Goal: Complete application form: Complete application form

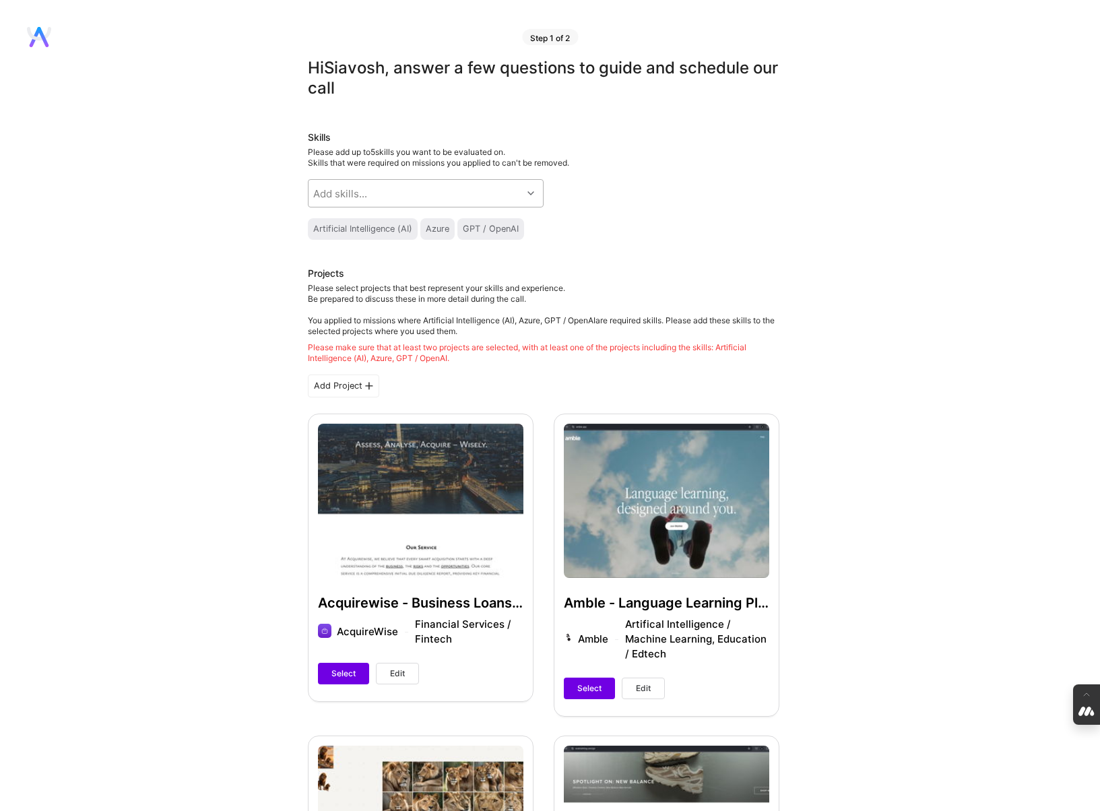
click at [420, 189] on div "Add skills..." at bounding box center [416, 193] width 214 height 27
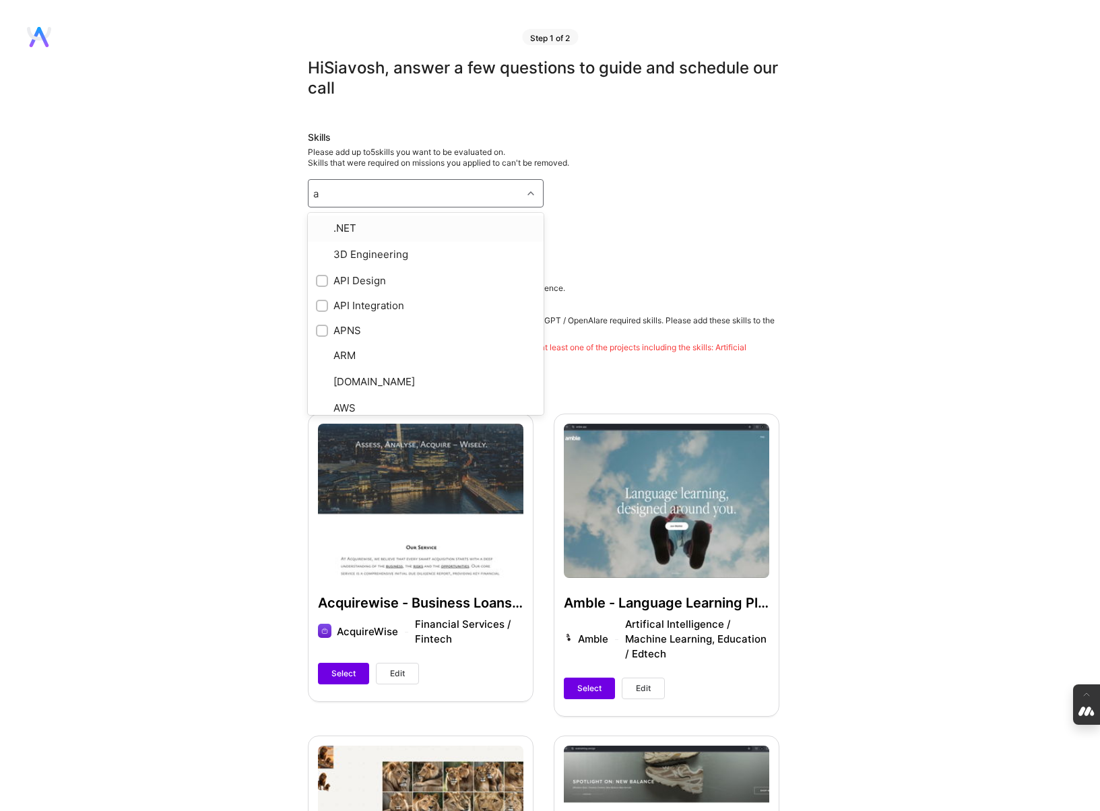
type input "ap"
click at [319, 228] on input "checkbox" at bounding box center [323, 228] width 9 height 9
checkbox input "true"
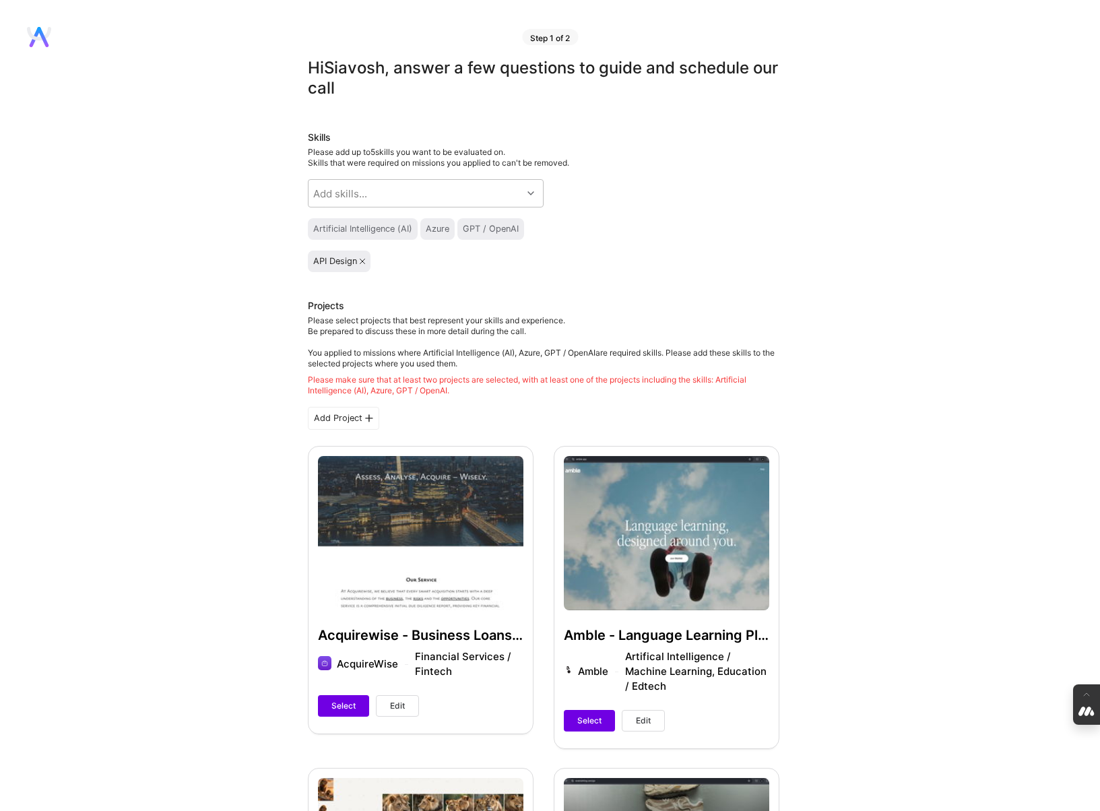
click at [765, 205] on div "Skills Please add up to 5 skills you want to be evaluated on. Skills that were …" at bounding box center [544, 201] width 472 height 141
click at [448, 192] on div "Add skills..." at bounding box center [416, 193] width 214 height 27
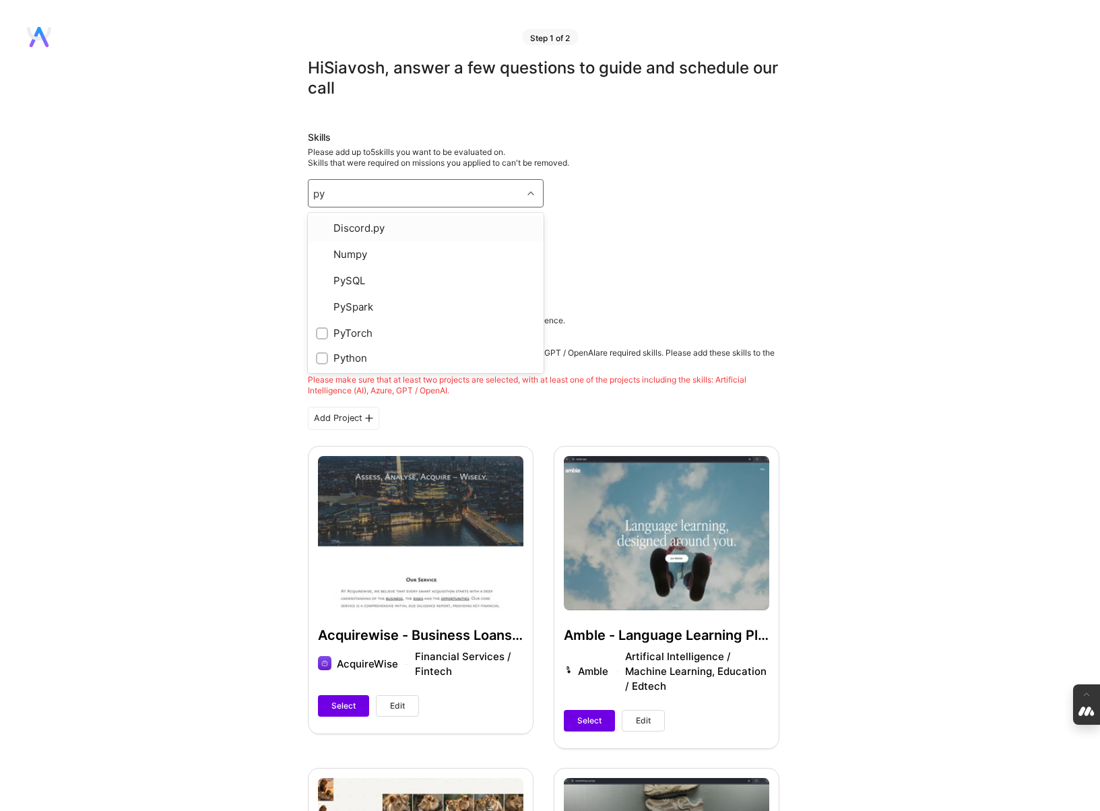
type input "pyt"
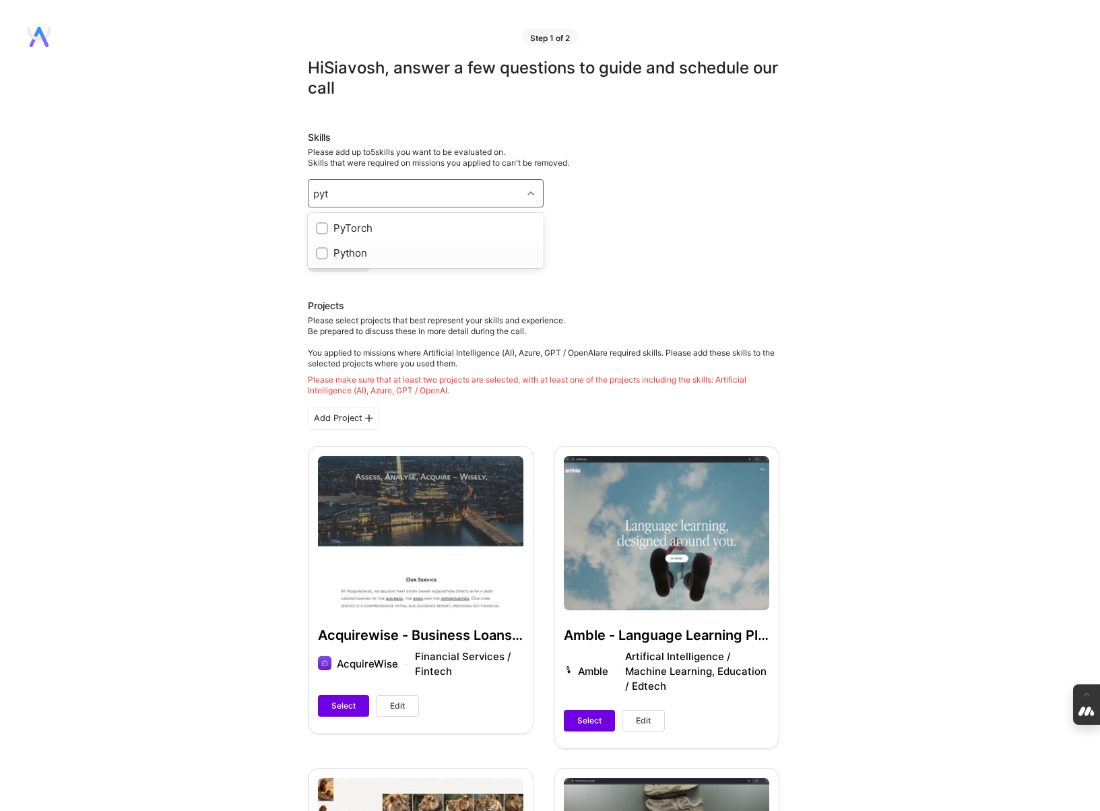
click at [321, 253] on input "checkbox" at bounding box center [323, 253] width 9 height 9
checkbox input "true"
click at [685, 241] on div "Skills Please add up to 5 skills you want to be evaluated on. Skills that were …" at bounding box center [544, 201] width 472 height 141
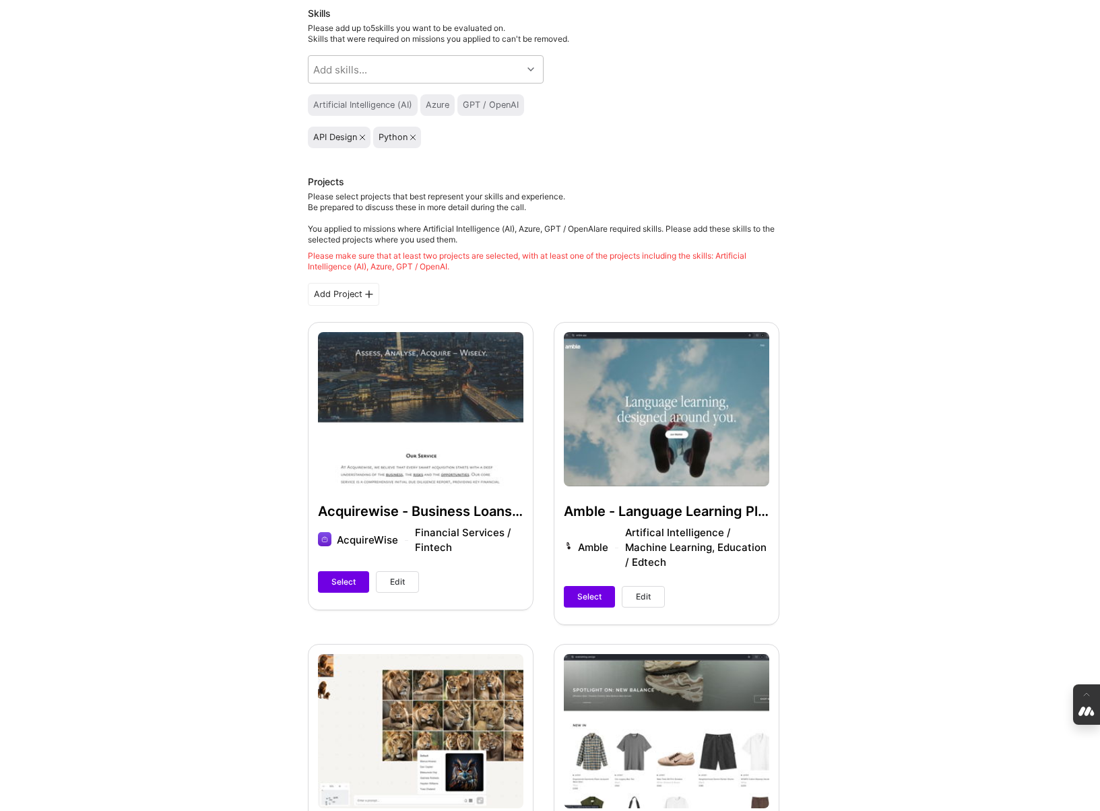
scroll to position [141, 0]
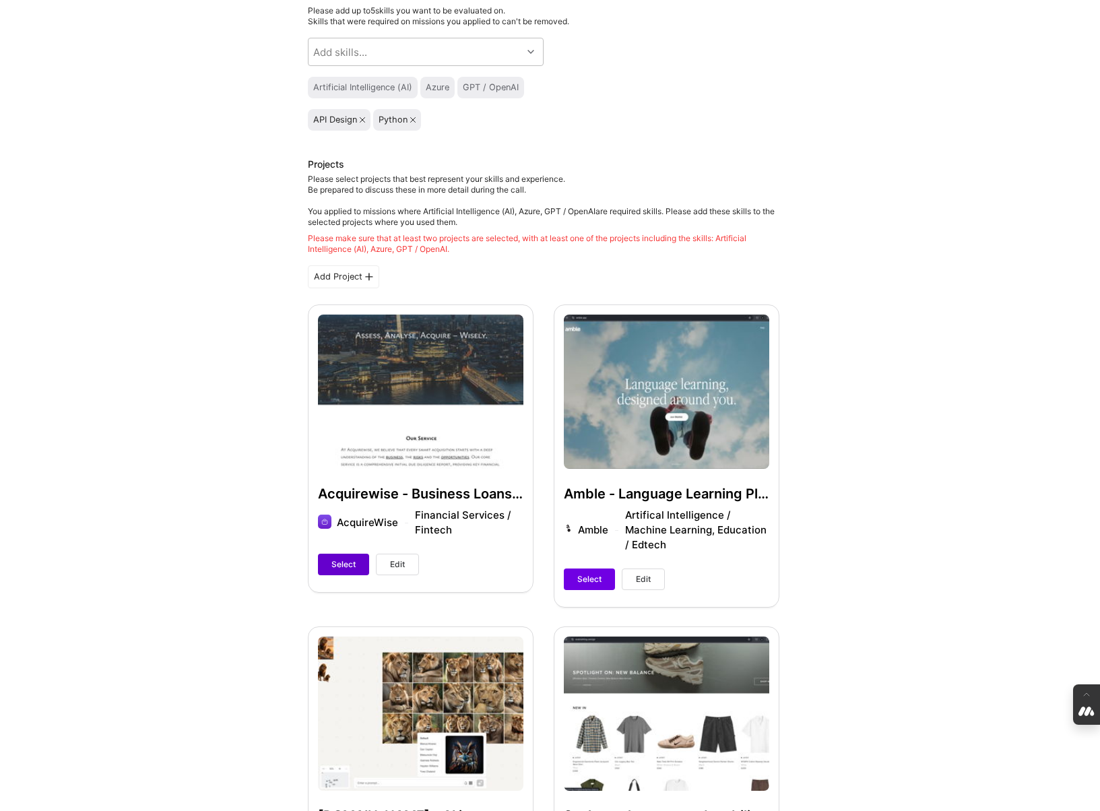
click at [340, 569] on span "Select" at bounding box center [343, 565] width 24 height 12
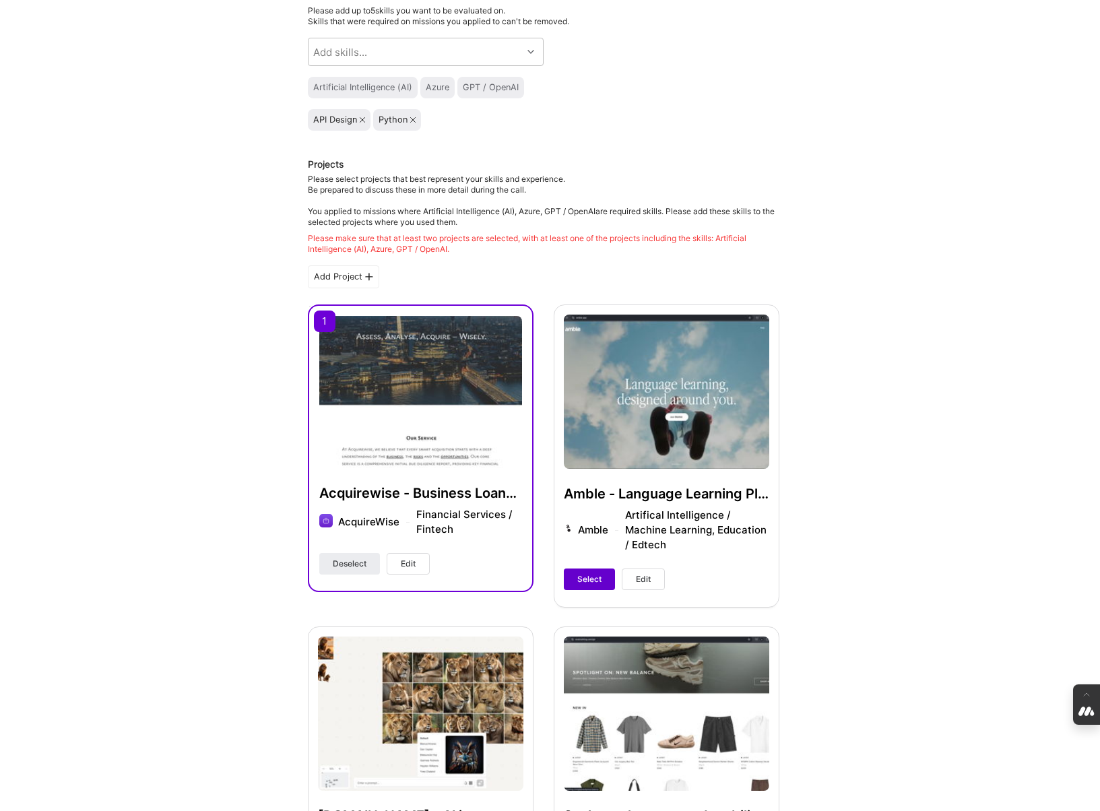
click at [592, 576] on span "Select" at bounding box center [589, 579] width 24 height 12
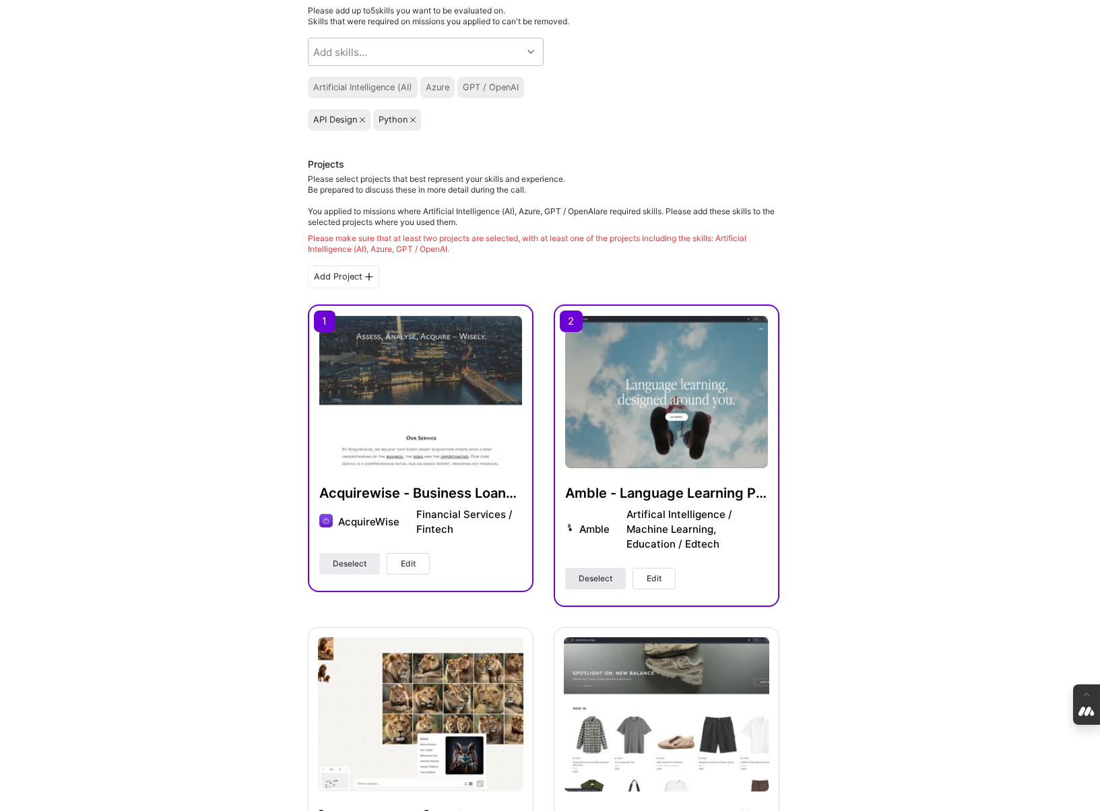
click at [592, 576] on span "Deselect" at bounding box center [596, 579] width 34 height 12
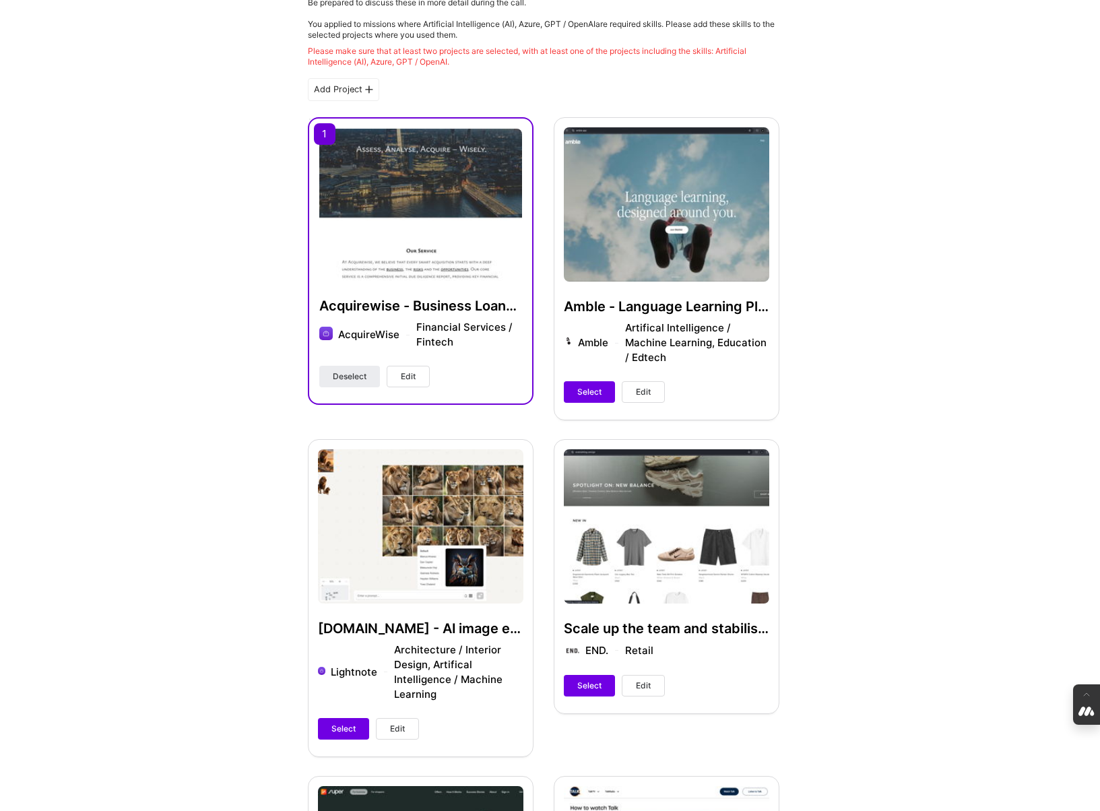
scroll to position [337, 0]
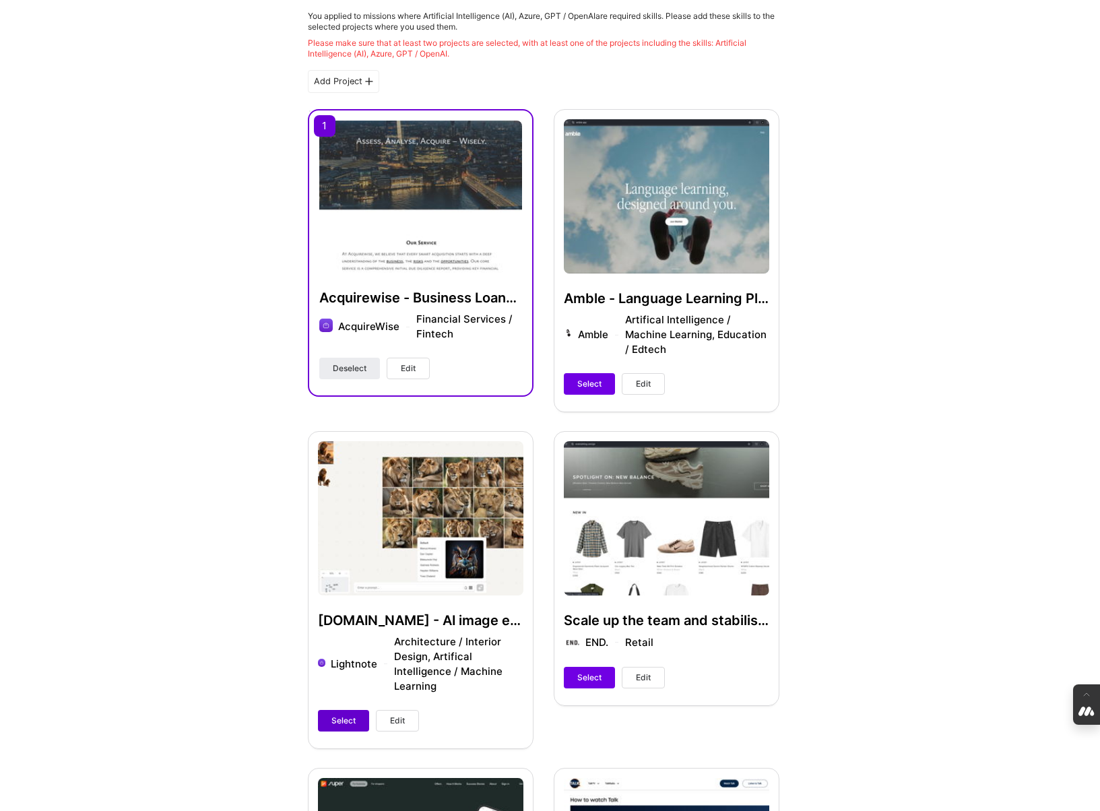
click at [347, 723] on span "Select" at bounding box center [343, 721] width 24 height 12
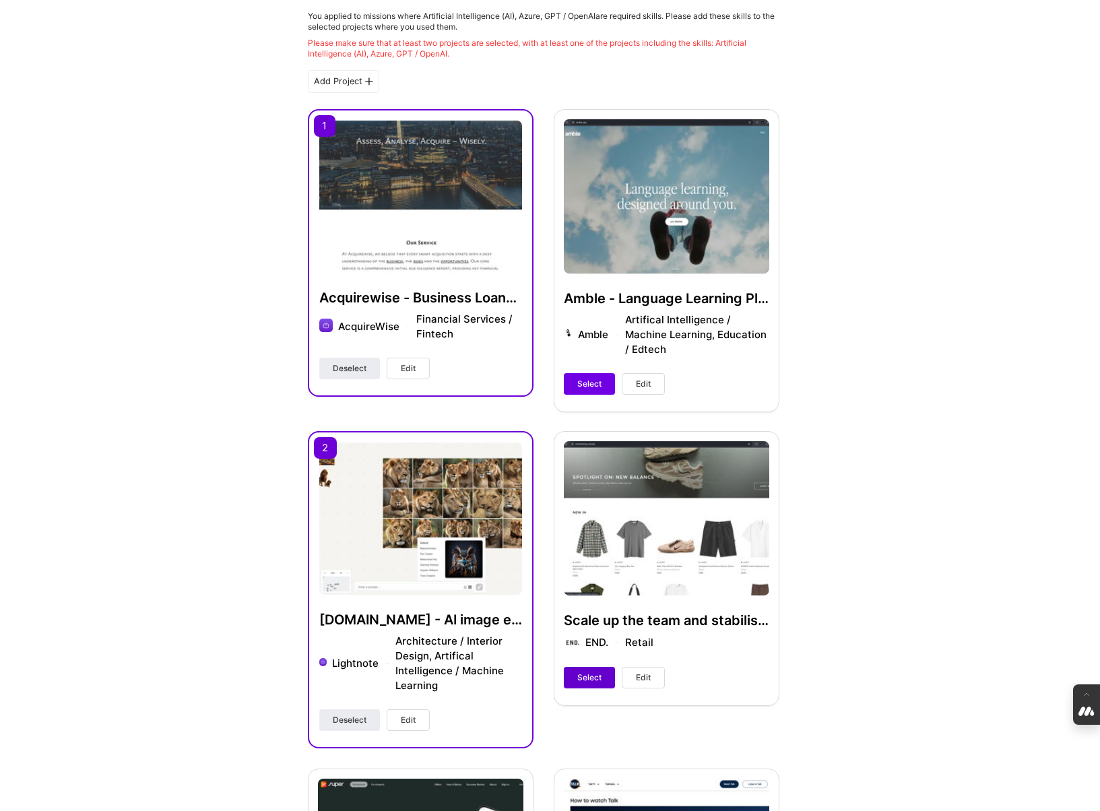
click at [590, 686] on button "Select" at bounding box center [589, 678] width 51 height 22
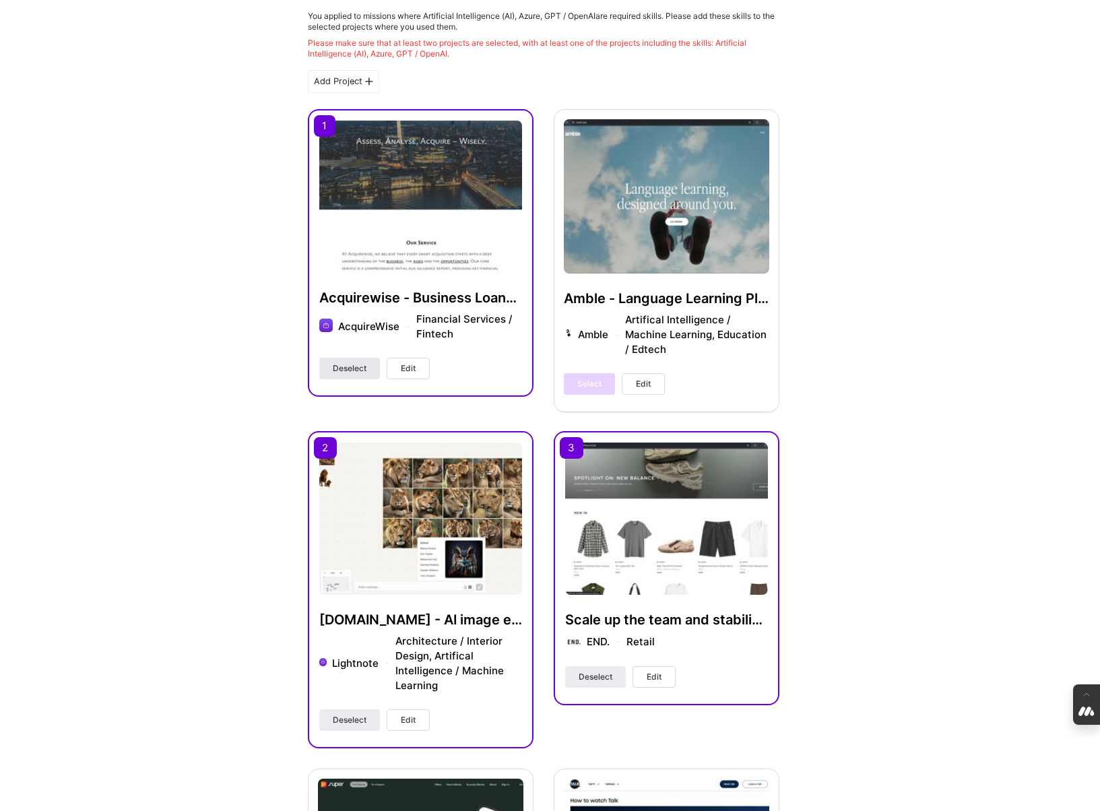
click at [343, 374] on span "Deselect" at bounding box center [350, 368] width 34 height 12
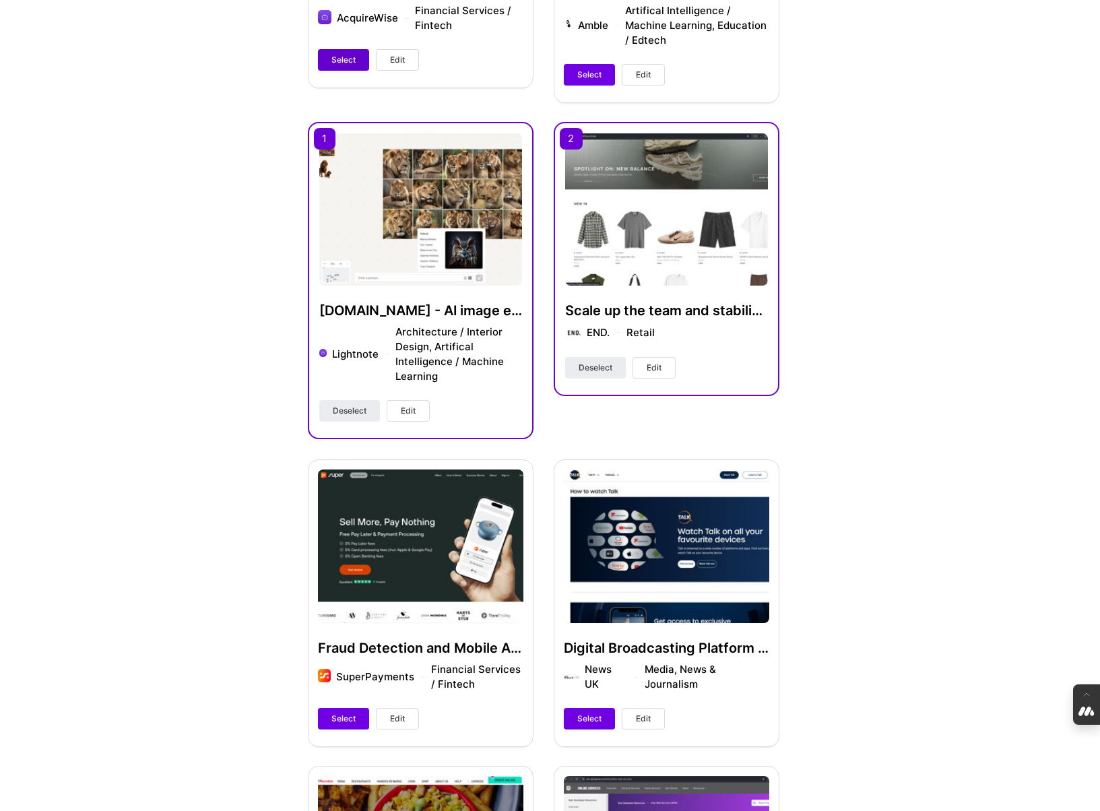
scroll to position [660, 0]
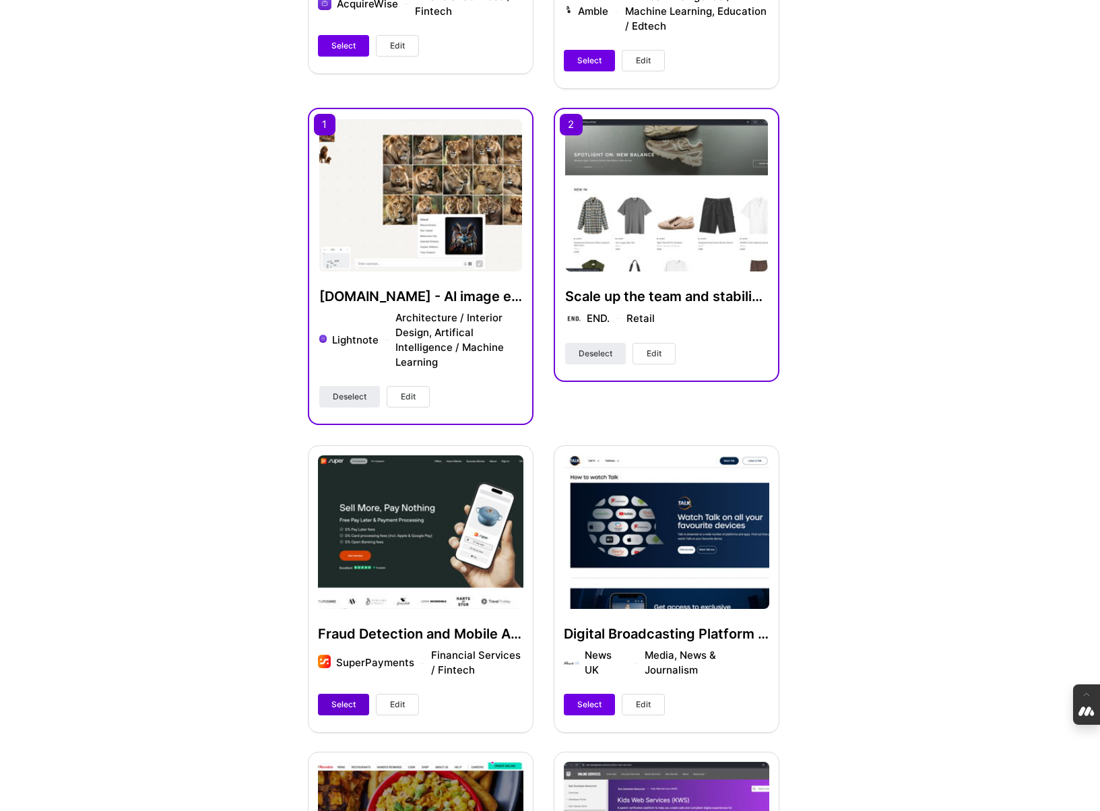
click at [339, 709] on span "Select" at bounding box center [343, 705] width 24 height 12
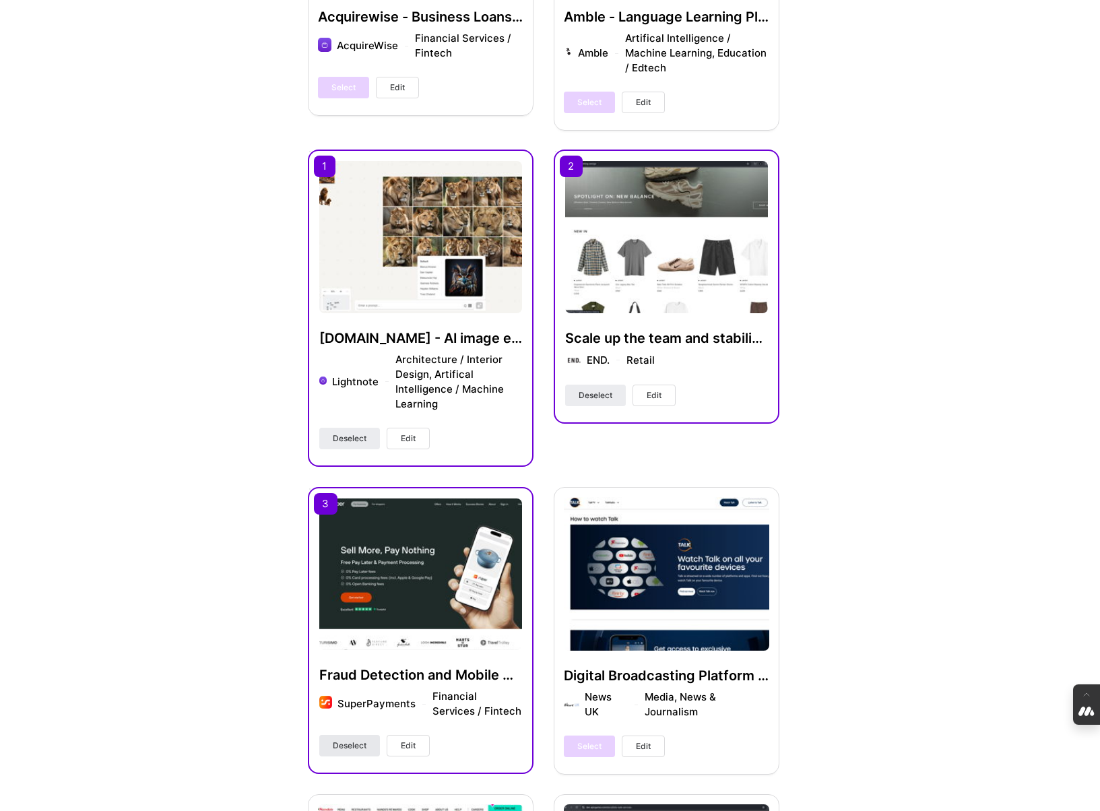
scroll to position [618, 0]
click at [596, 397] on span "Deselect" at bounding box center [596, 396] width 34 height 12
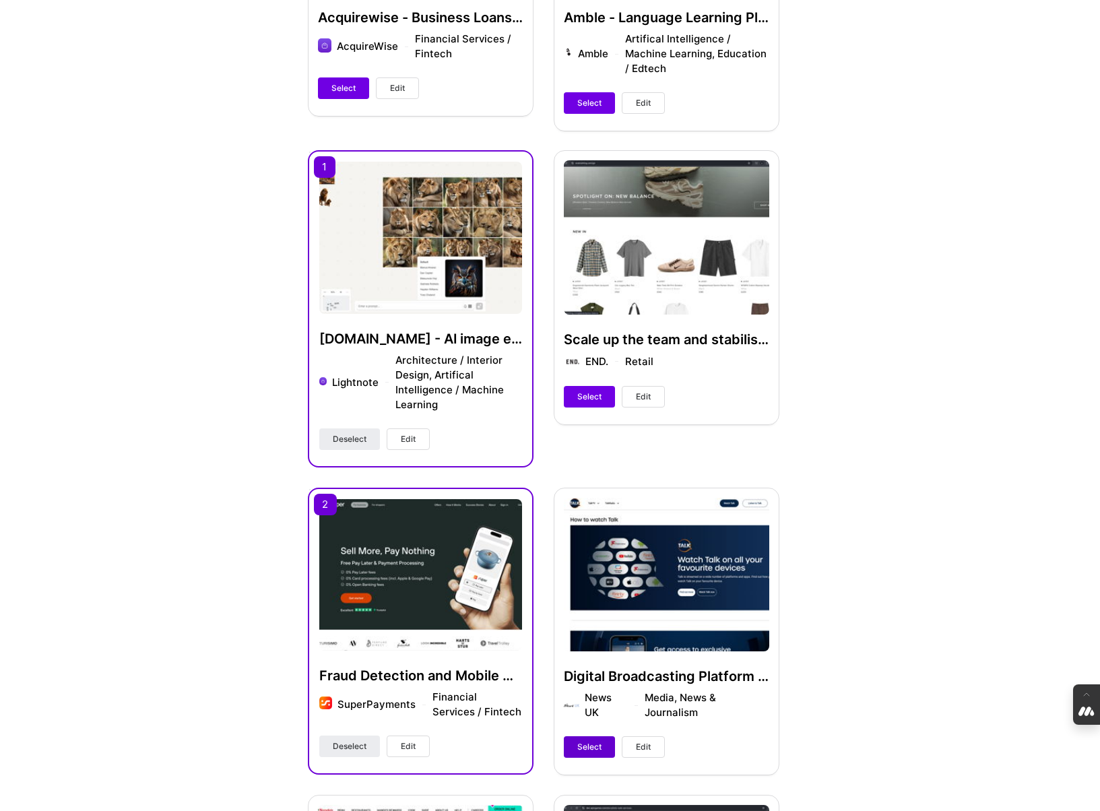
click at [586, 755] on button "Select" at bounding box center [589, 747] width 51 height 22
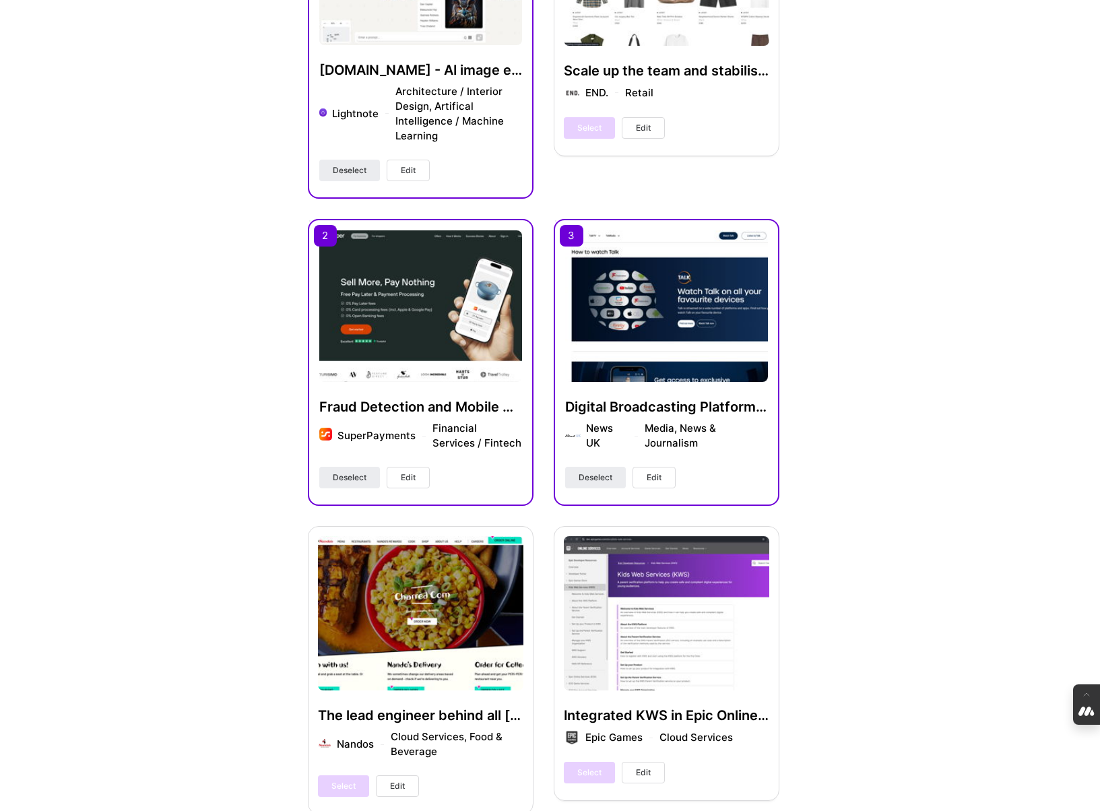
scroll to position [890, 0]
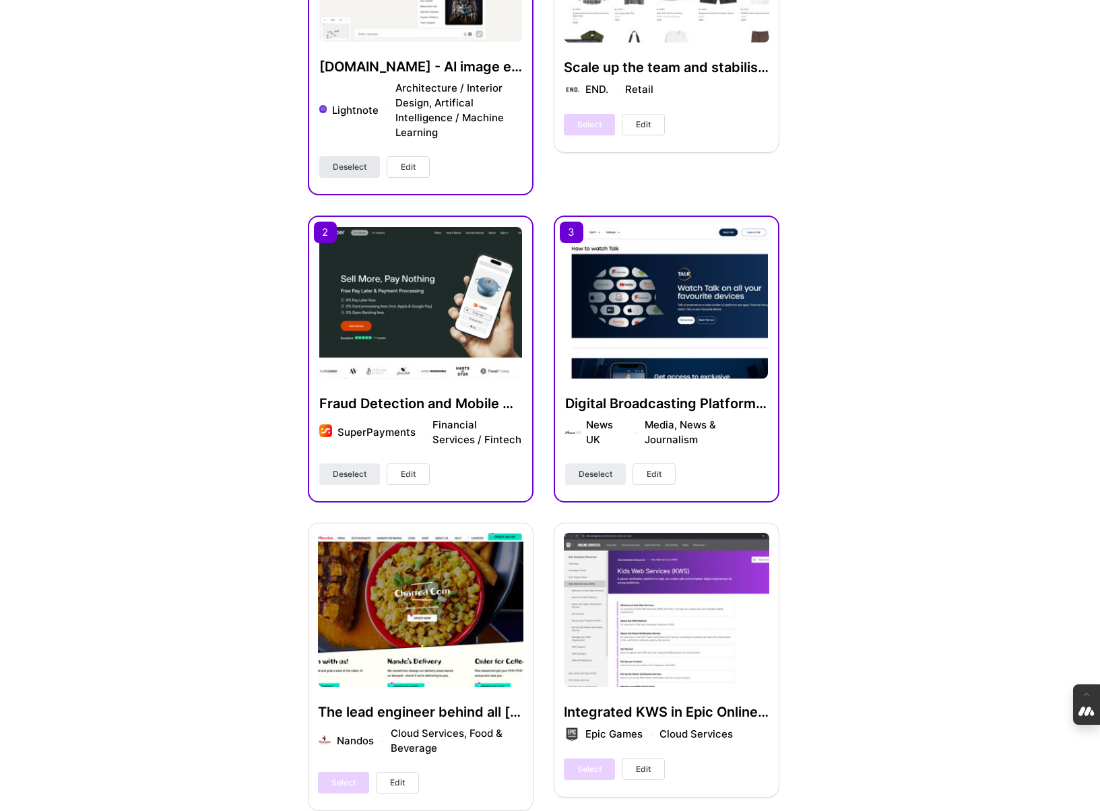
click at [359, 164] on span "Deselect" at bounding box center [350, 167] width 34 height 12
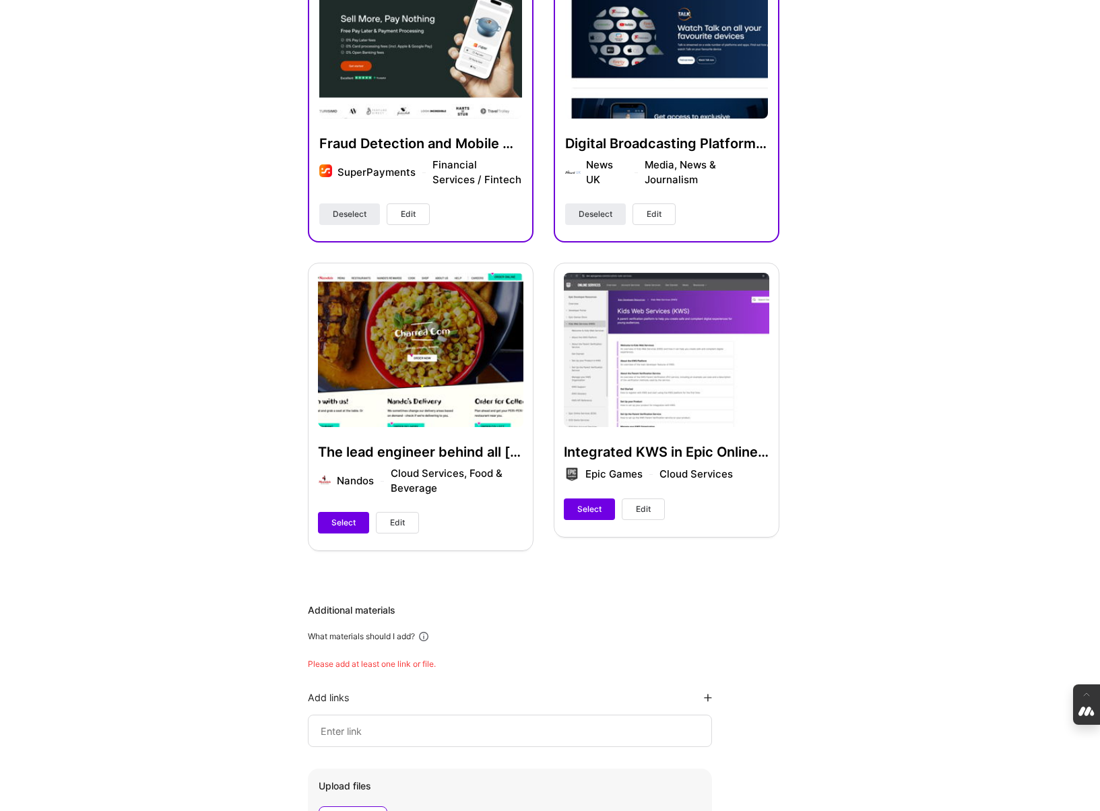
scroll to position [1158, 0]
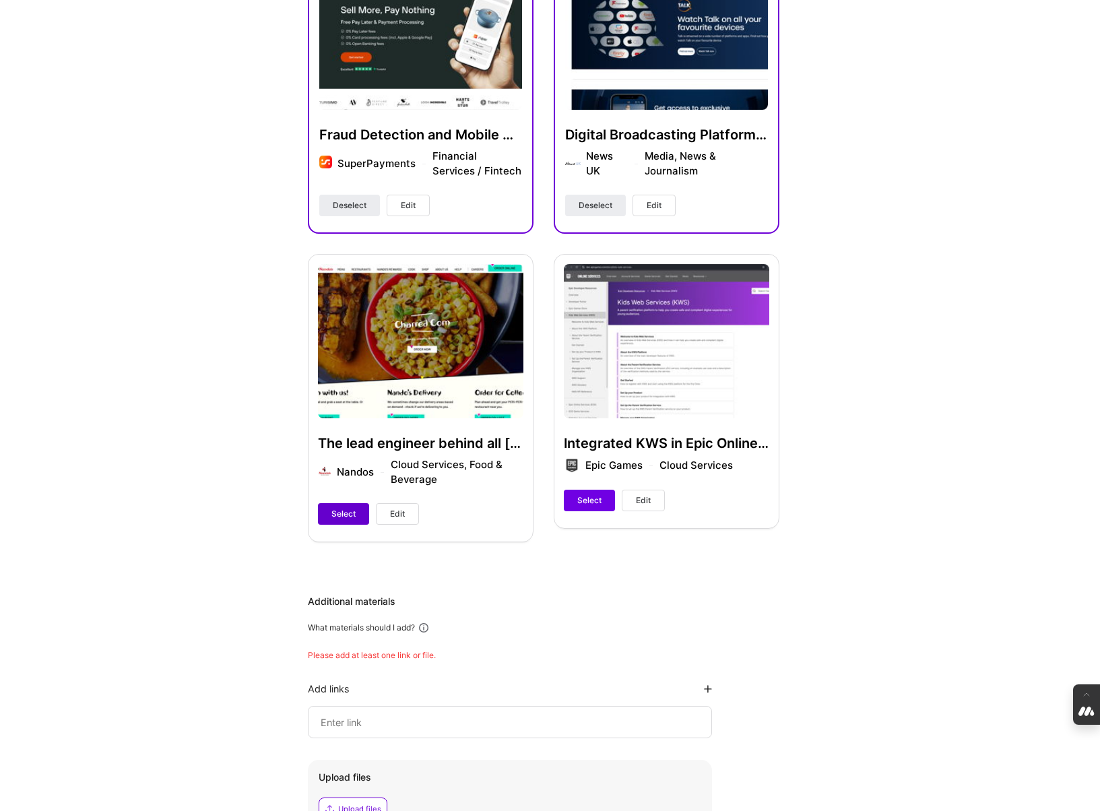
click at [340, 514] on span "Select" at bounding box center [343, 514] width 24 height 12
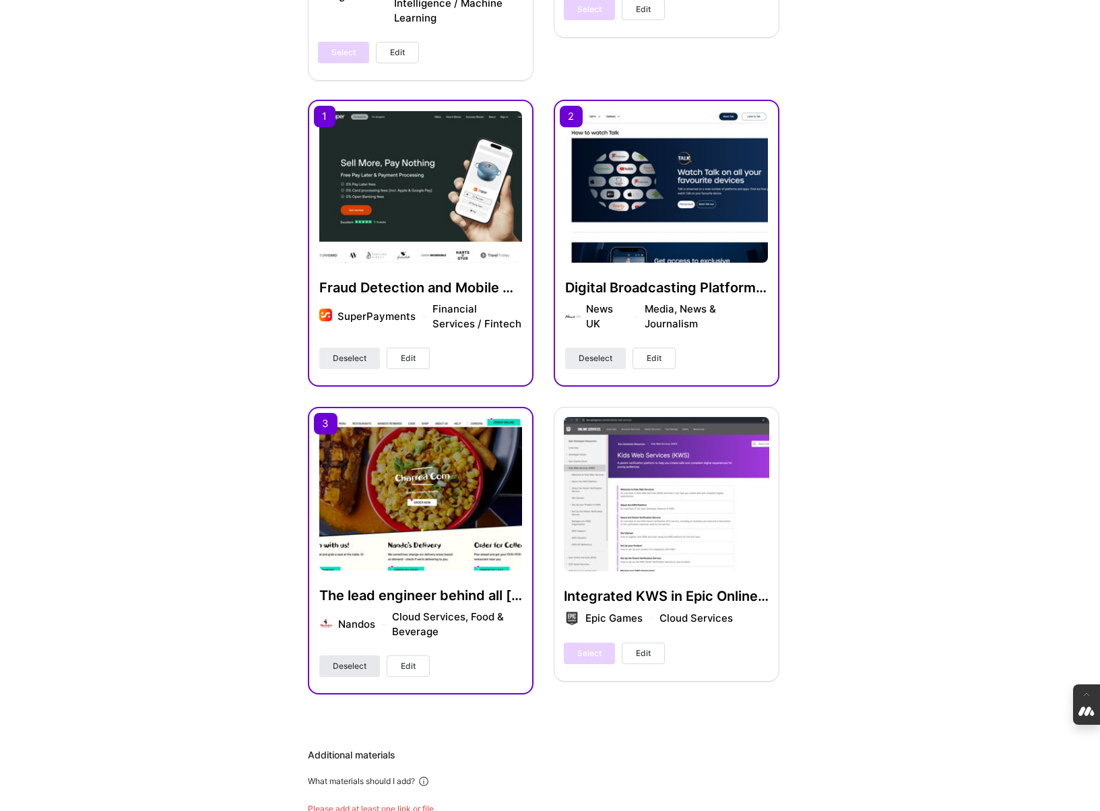
scroll to position [1007, 0]
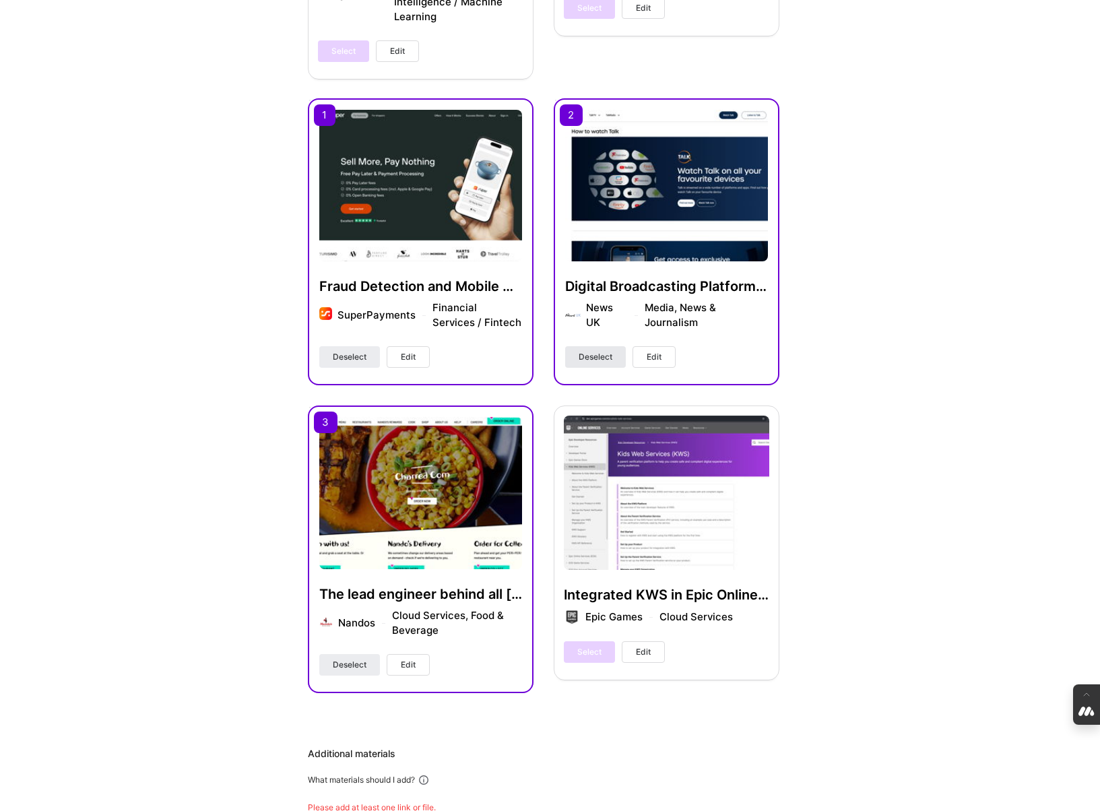
click at [592, 355] on span "Deselect" at bounding box center [596, 357] width 34 height 12
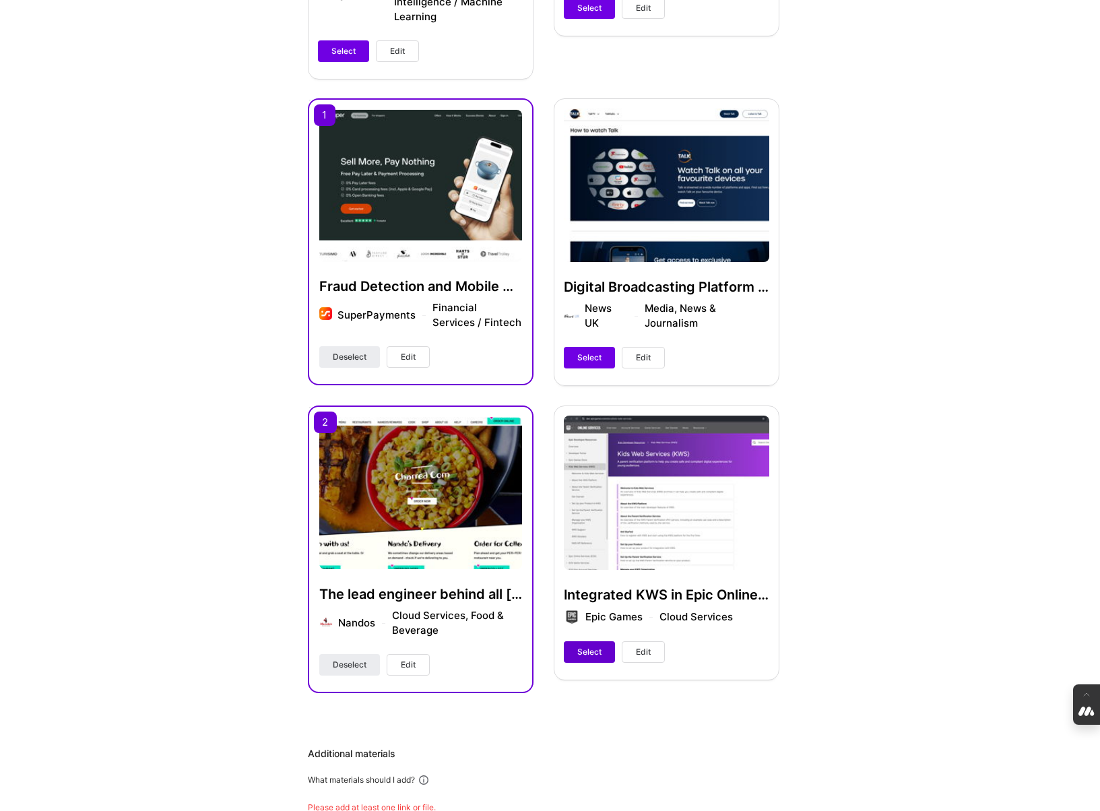
click at [586, 656] on span "Select" at bounding box center [589, 652] width 24 height 12
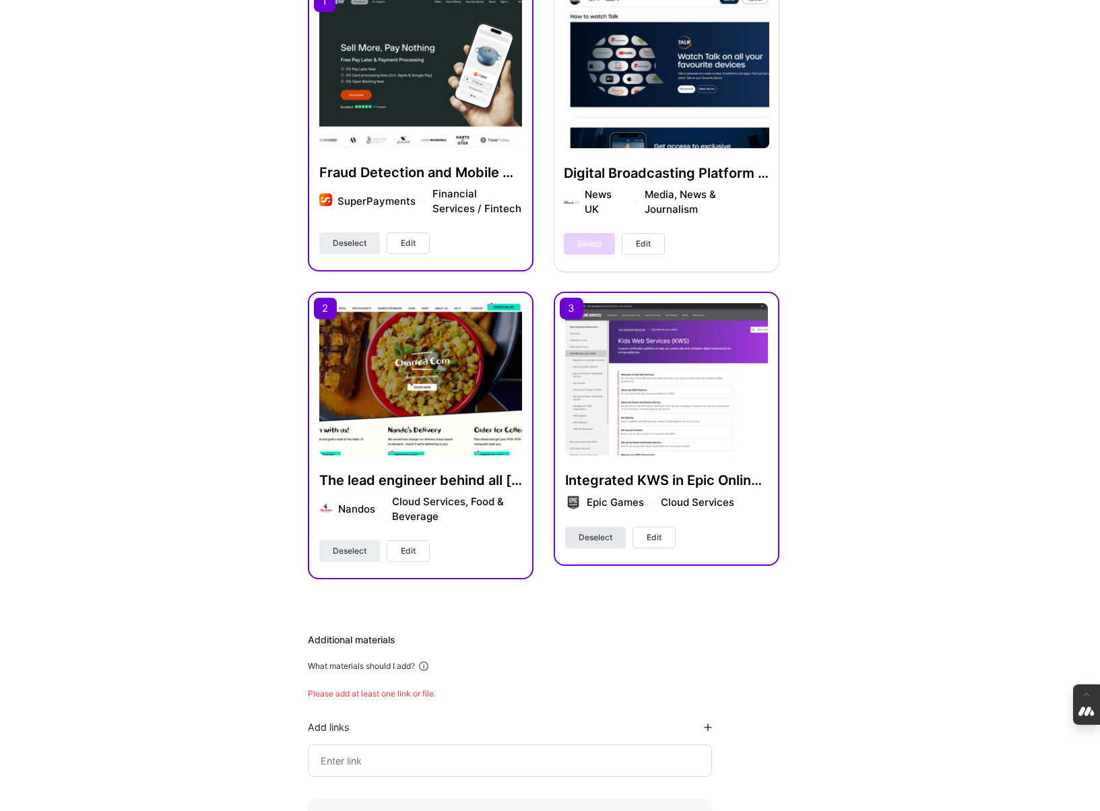
scroll to position [1133, 0]
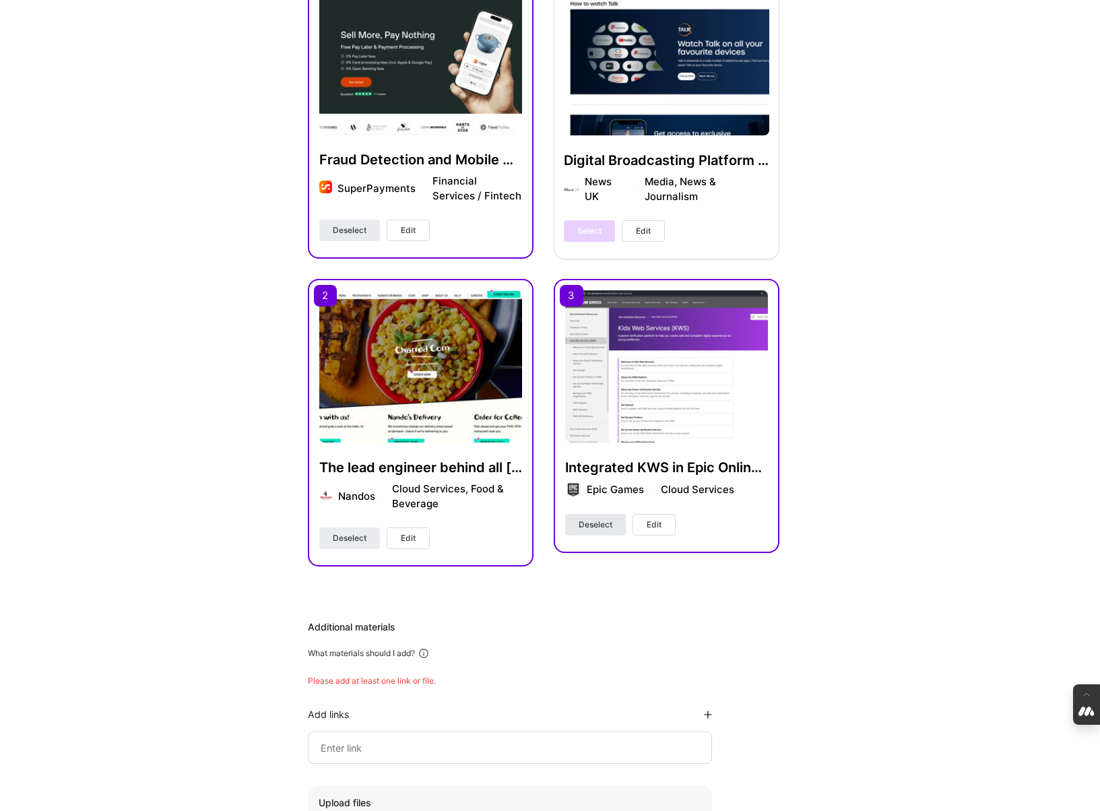
click at [594, 528] on span "Deselect" at bounding box center [596, 525] width 34 height 12
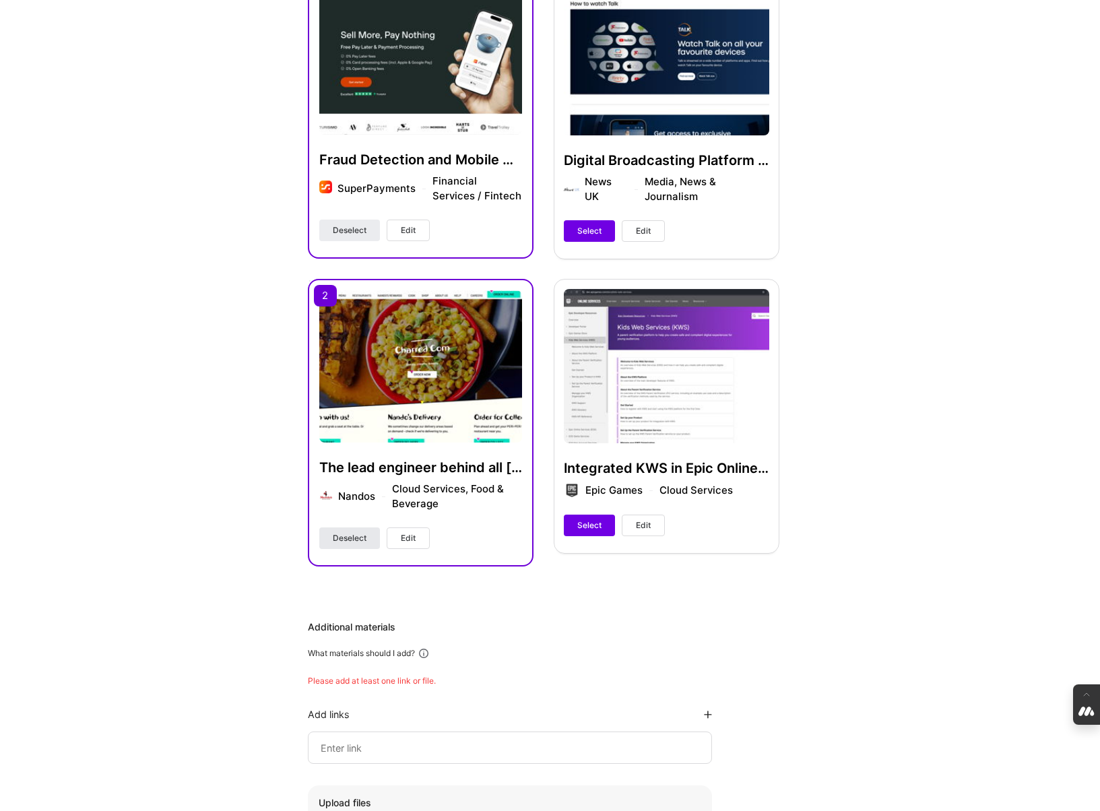
click at [350, 544] on button "Deselect" at bounding box center [349, 539] width 61 height 22
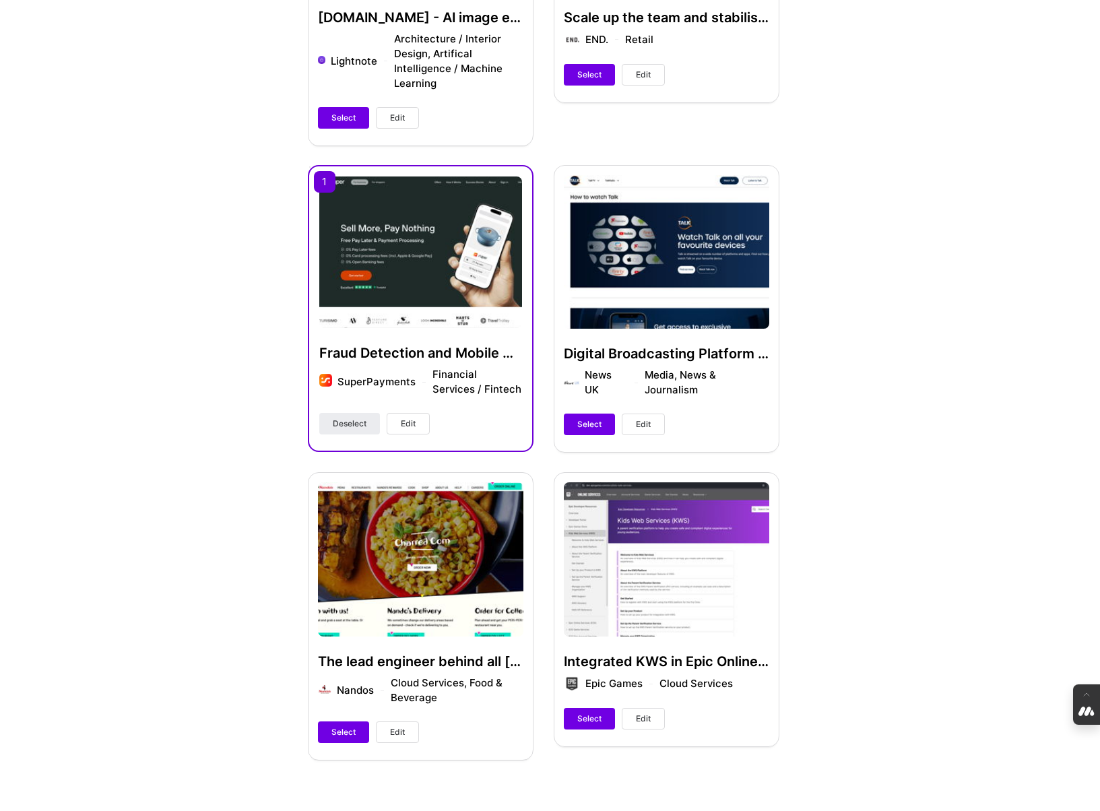
scroll to position [937, 0]
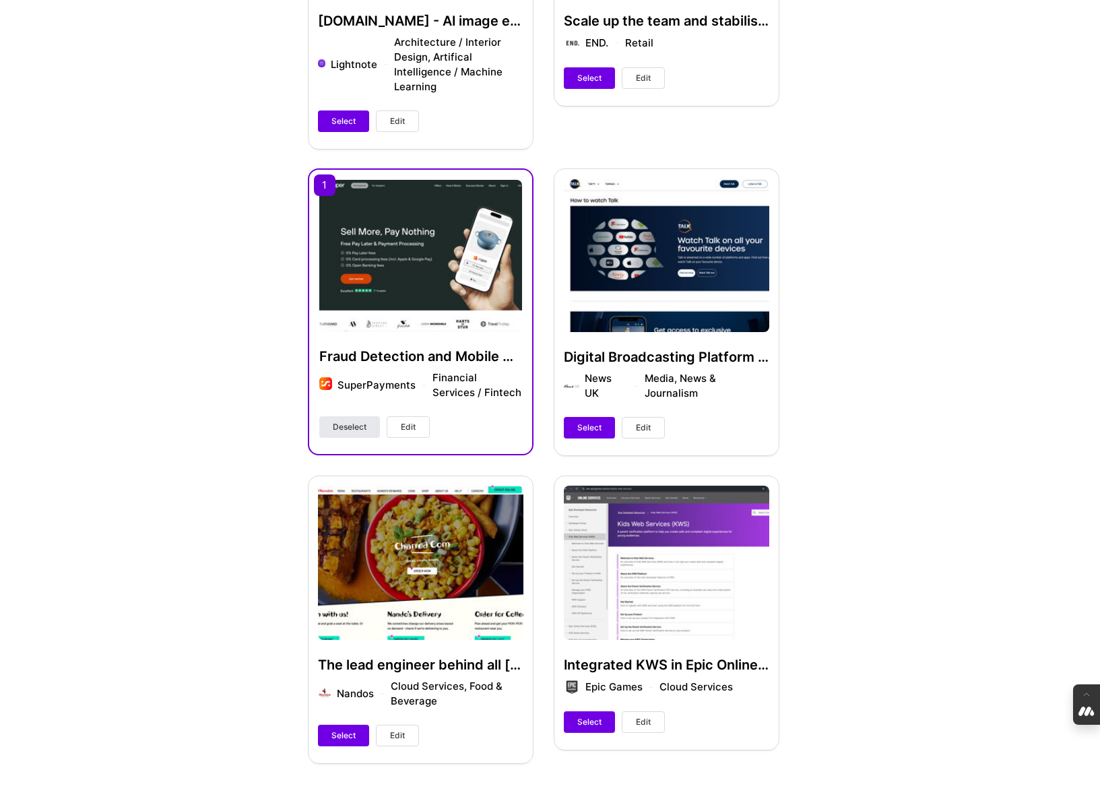
click at [347, 422] on span "Deselect" at bounding box center [350, 427] width 34 height 12
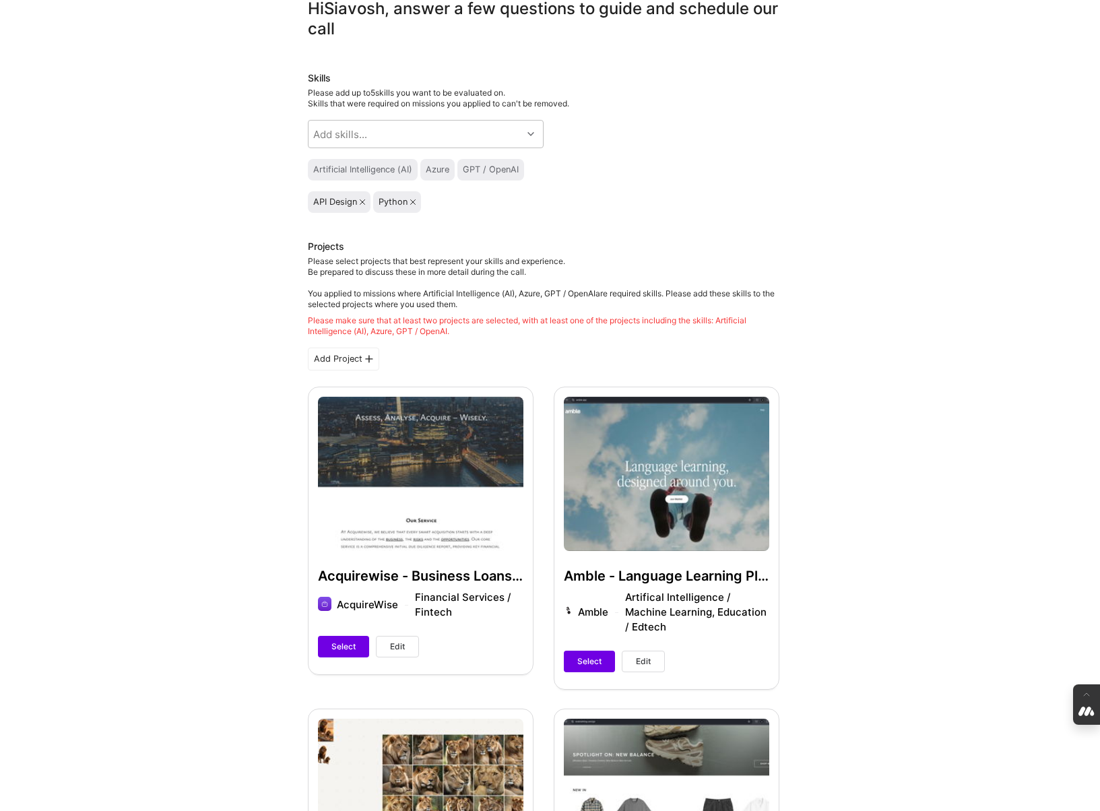
scroll to position [0, 0]
